Goal: Transaction & Acquisition: Download file/media

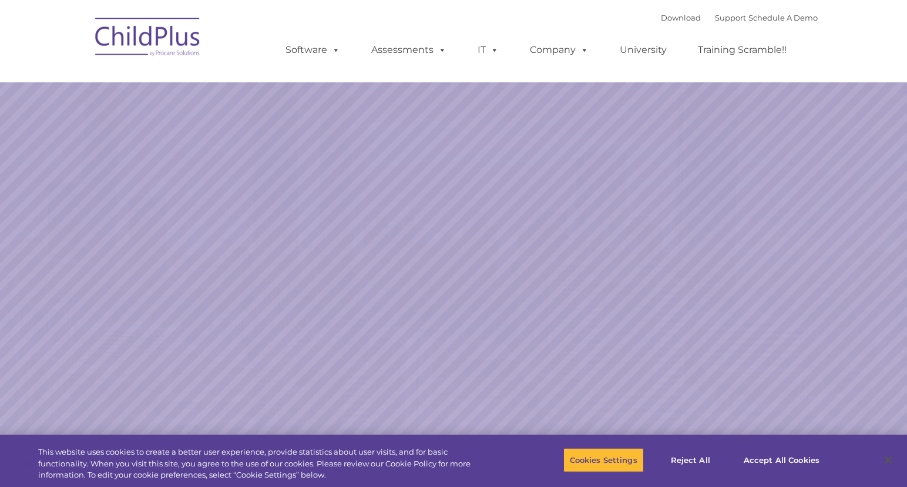
select select "MEDIUM"
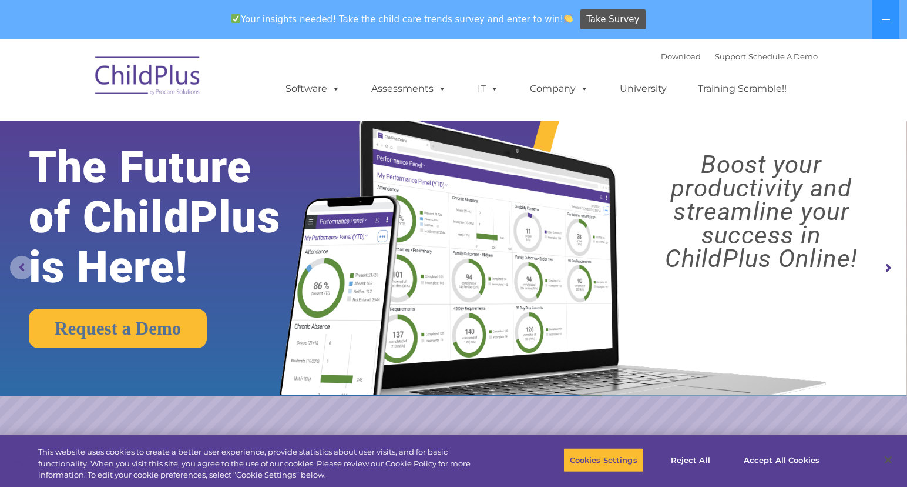
click at [15, 267] on rs-arrow at bounding box center [22, 268] width 24 height 24
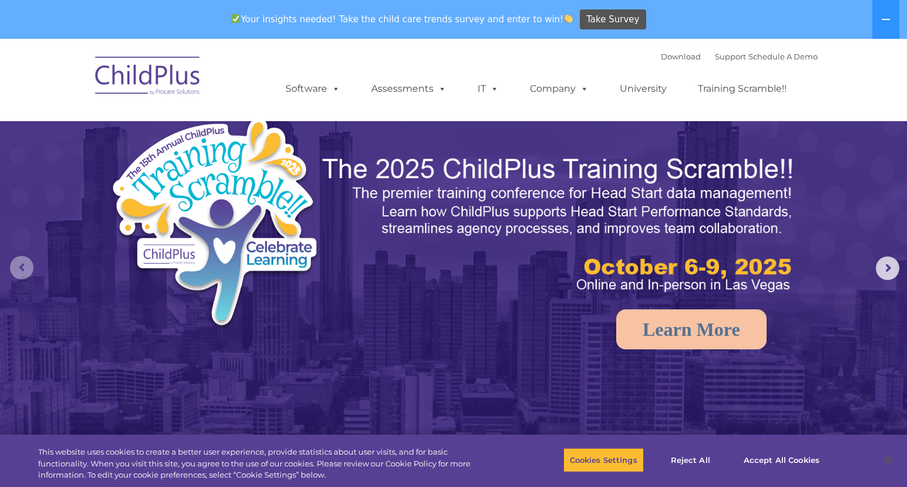
click at [21, 267] on rs-arrow at bounding box center [22, 268] width 24 height 24
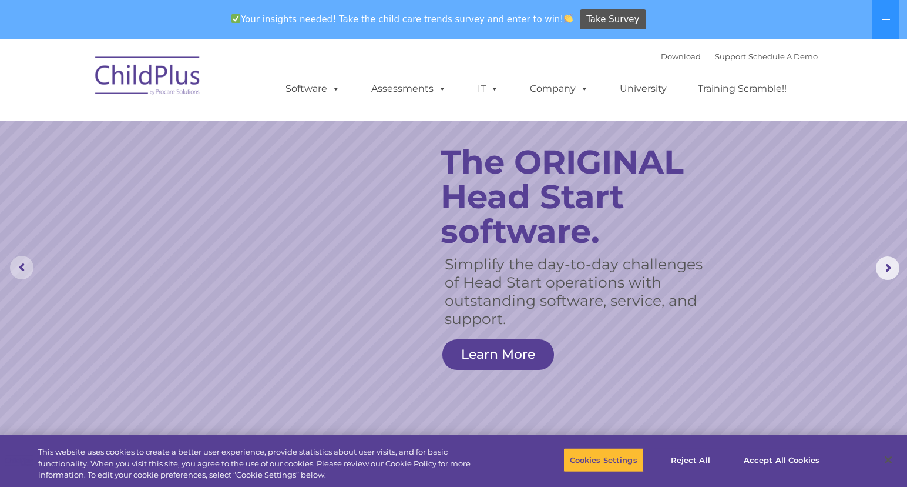
click at [21, 267] on rs-arrow at bounding box center [22, 268] width 24 height 24
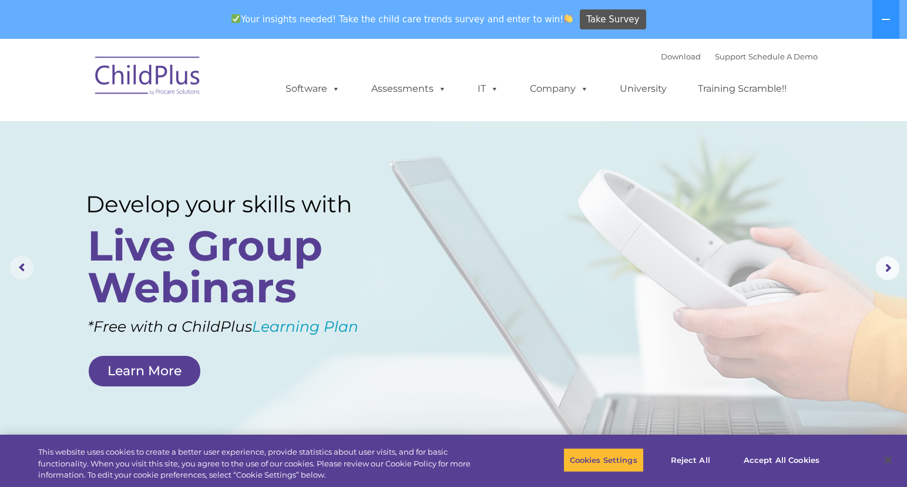
click at [21, 267] on rs-arrow at bounding box center [22, 268] width 24 height 24
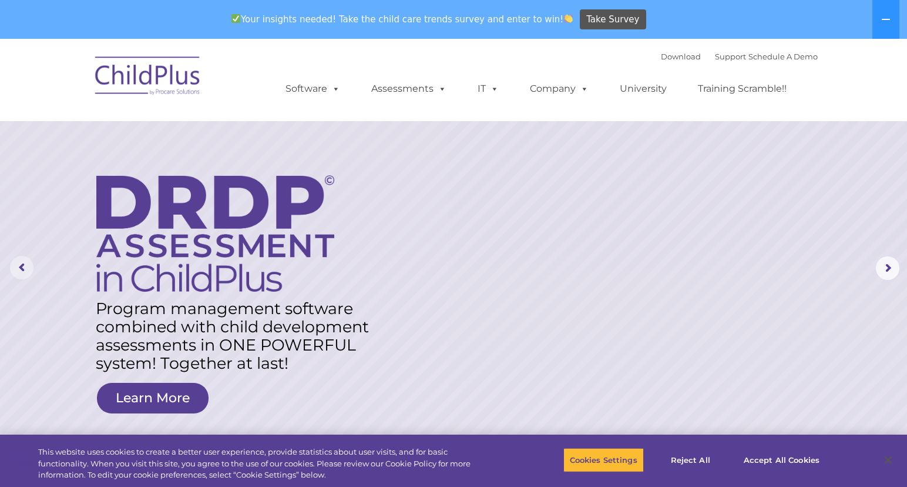
click at [22, 267] on rs-arrow at bounding box center [22, 268] width 24 height 24
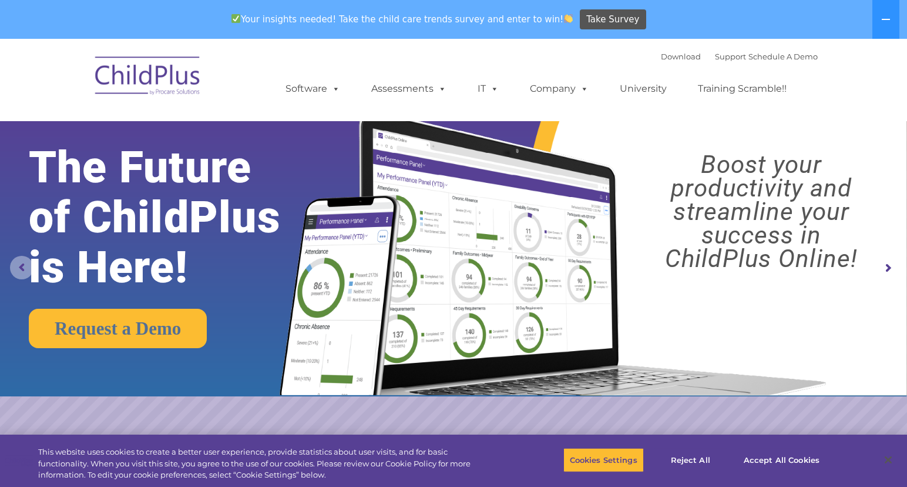
click at [22, 267] on rs-arrow at bounding box center [22, 268] width 24 height 24
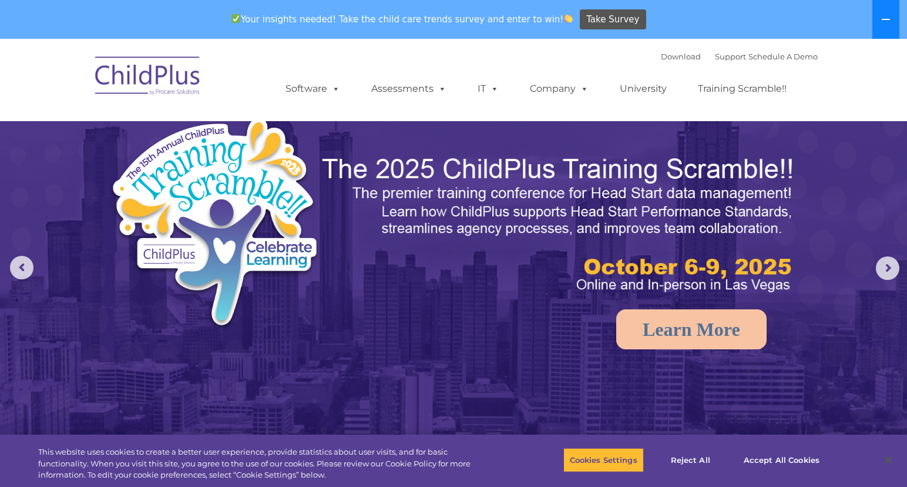
click at [892, 22] on button at bounding box center [886, 19] width 27 height 39
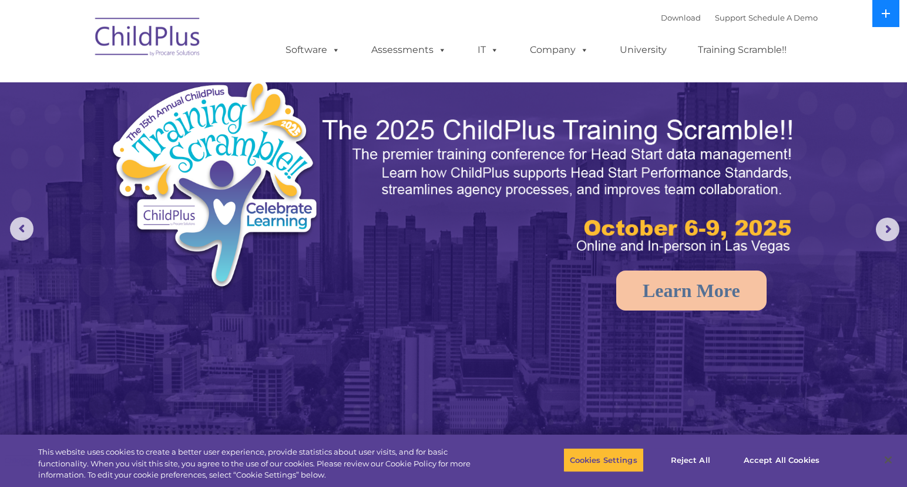
click at [885, 13] on icon at bounding box center [886, 13] width 8 height 8
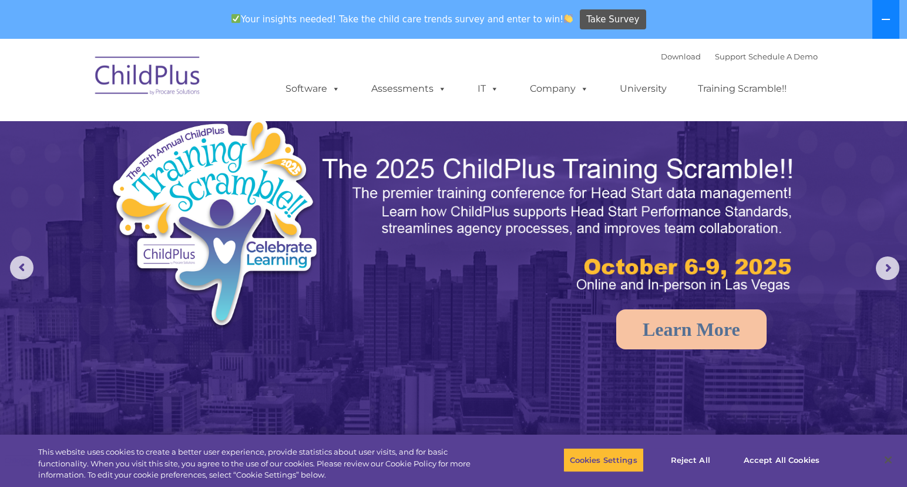
click at [887, 19] on icon at bounding box center [886, 19] width 8 height 1
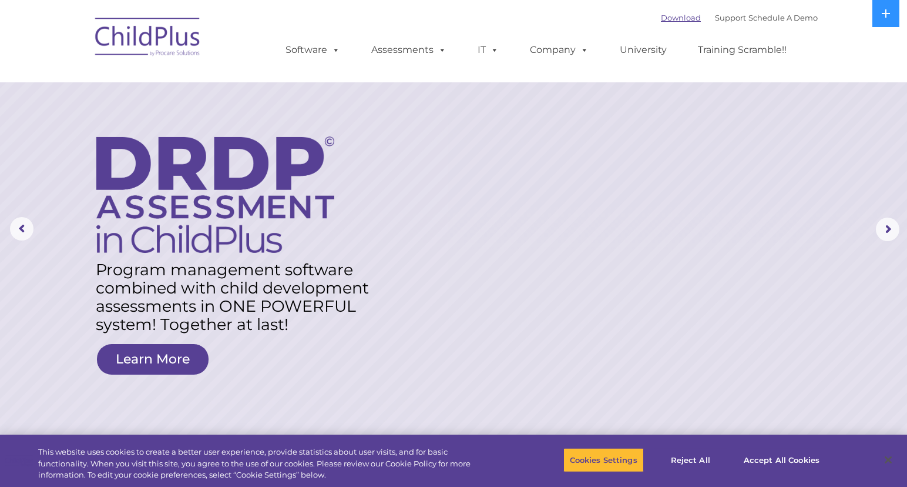
click at [661, 21] on link "Download" at bounding box center [681, 17] width 40 height 9
